Goal: Information Seeking & Learning: Compare options

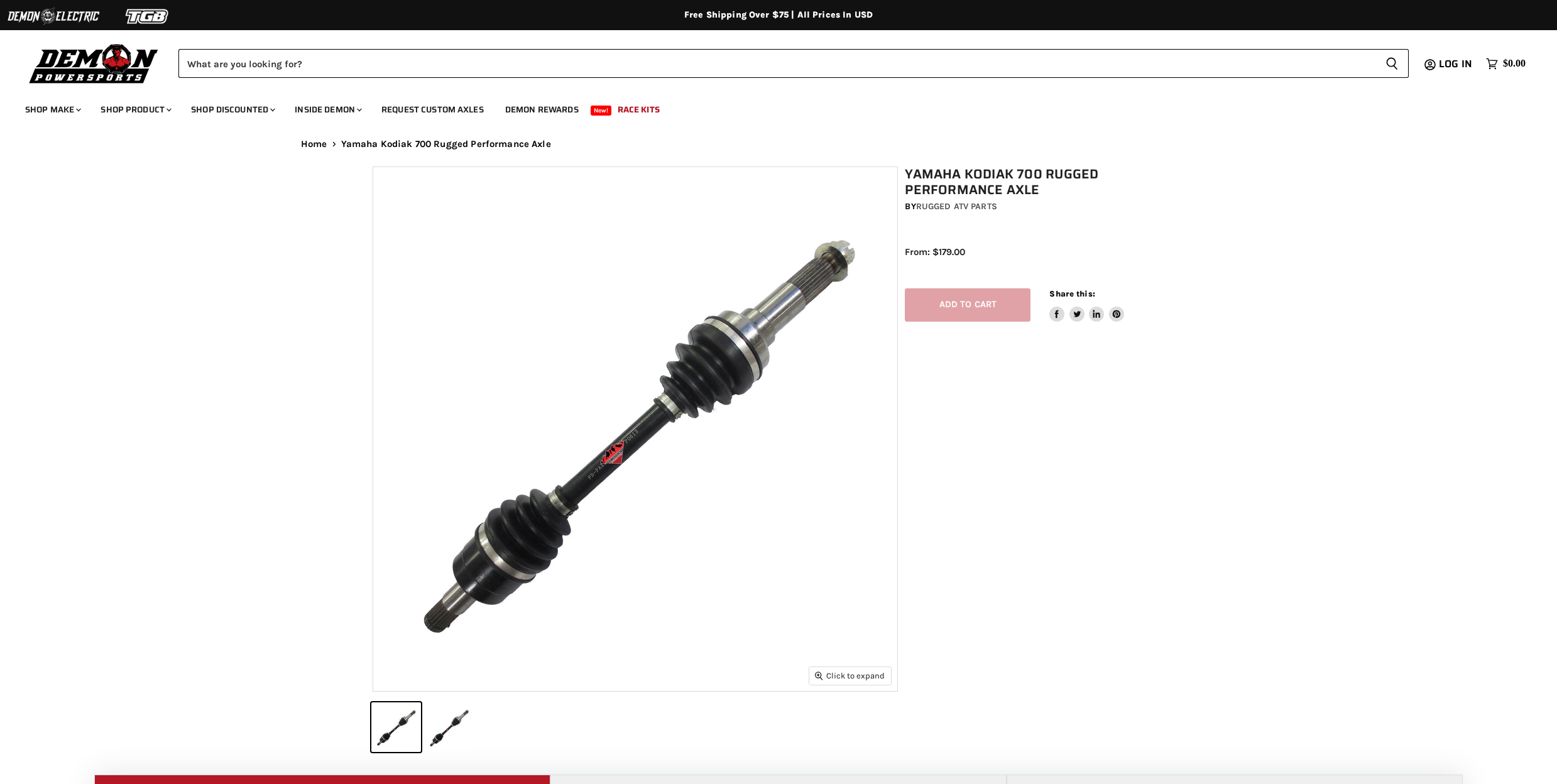
select select "******"
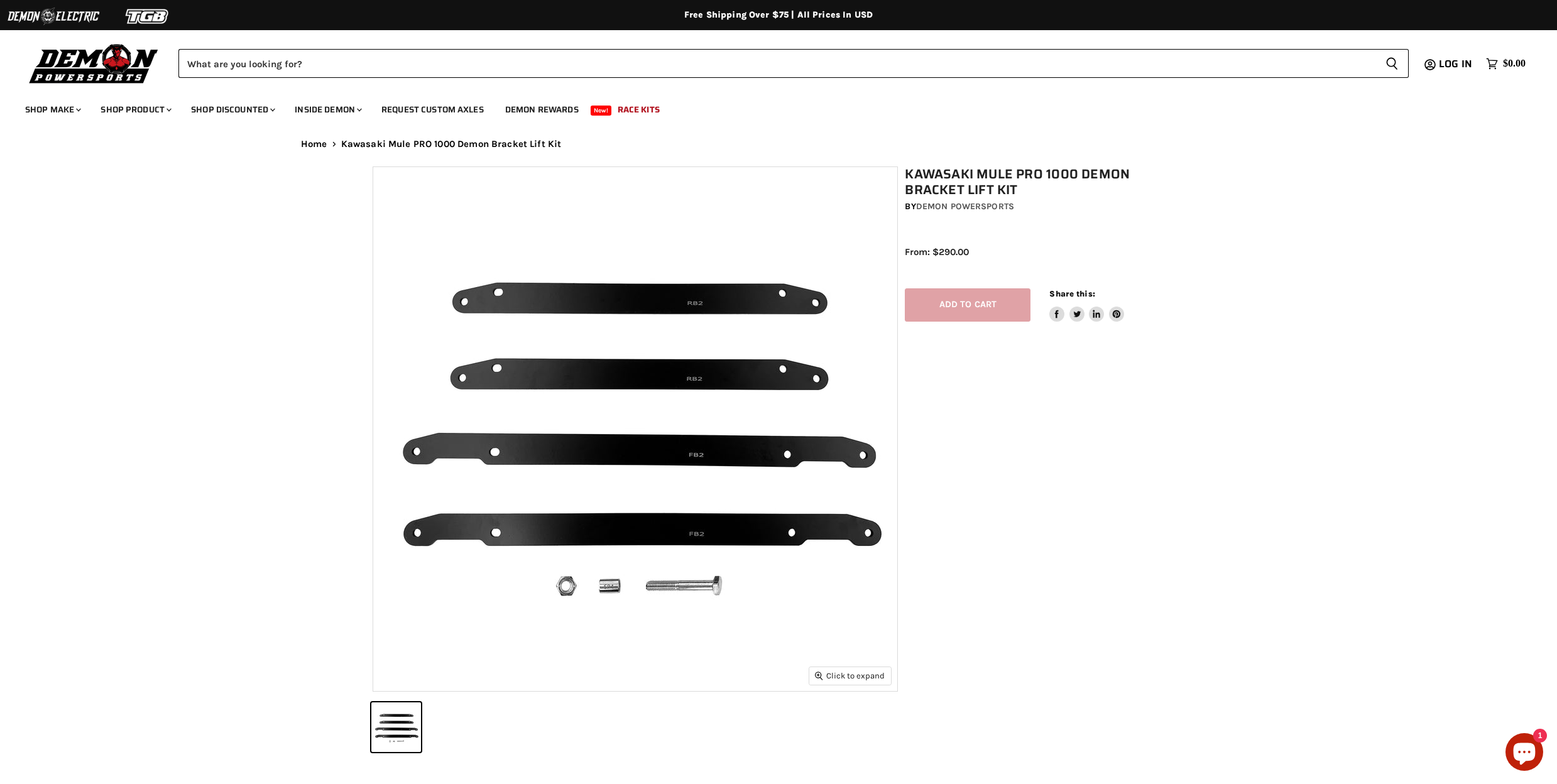
select select "******"
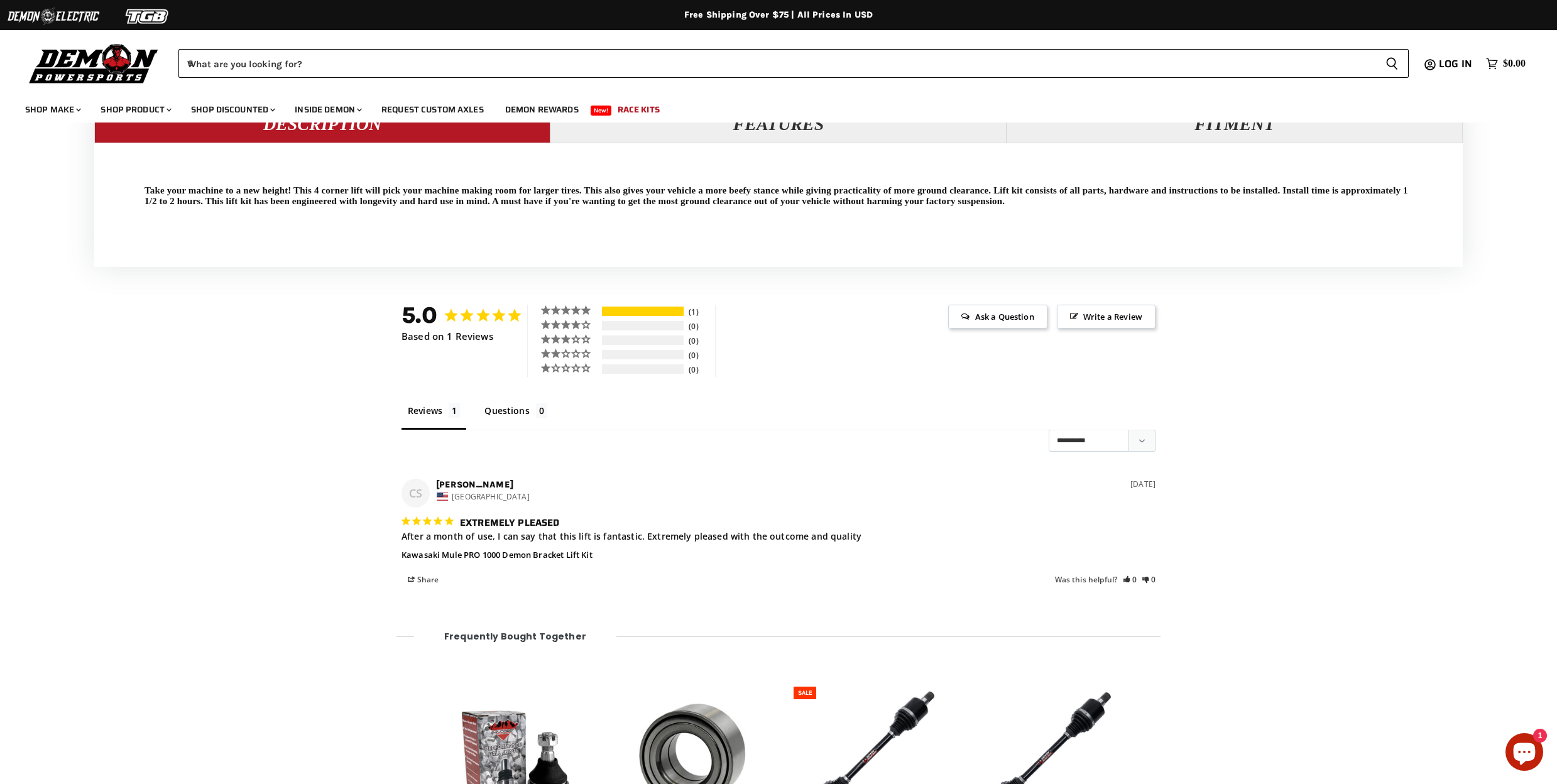
scroll to position [1330, 0]
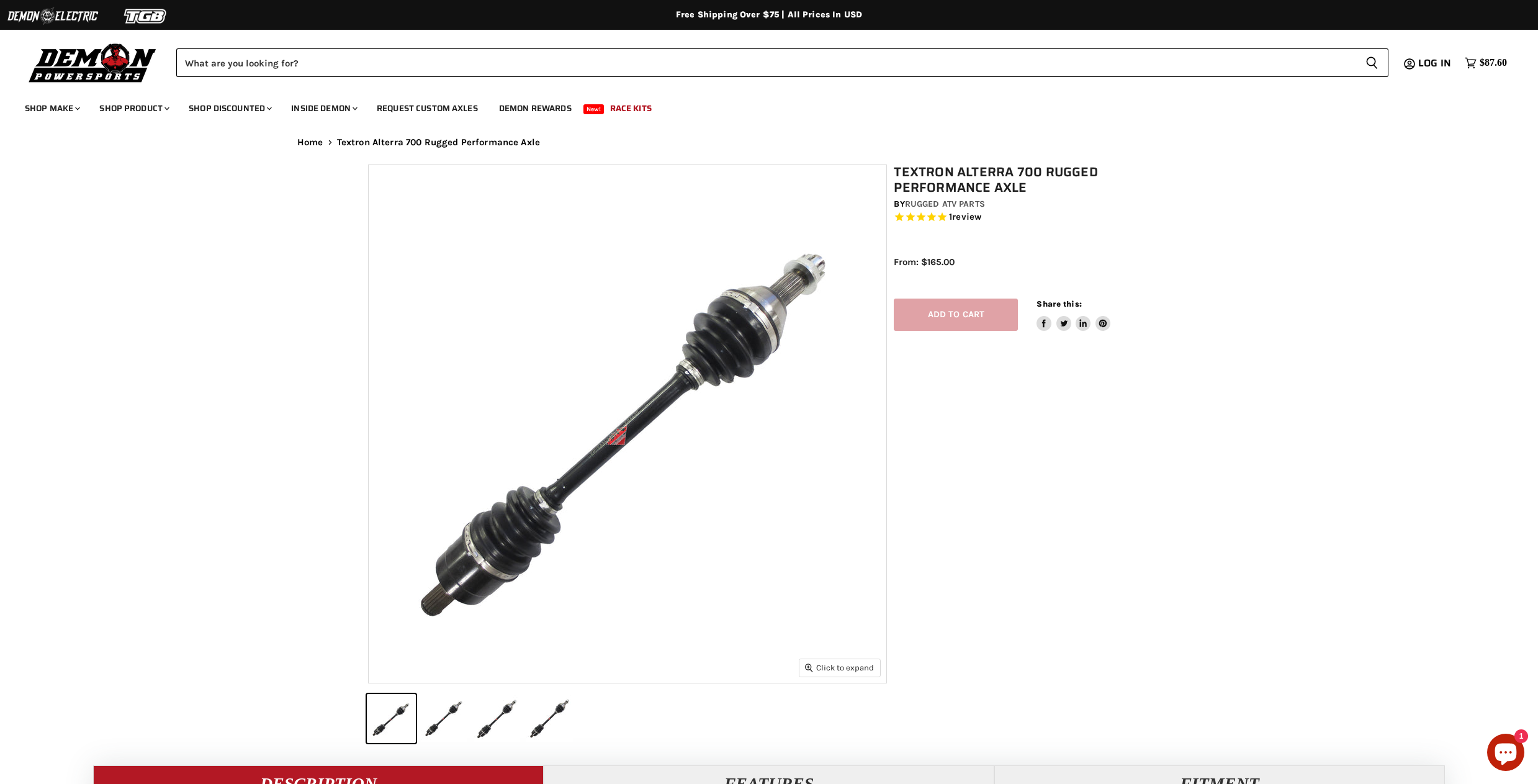
select select "******"
